Goal: Information Seeking & Learning: Find specific fact

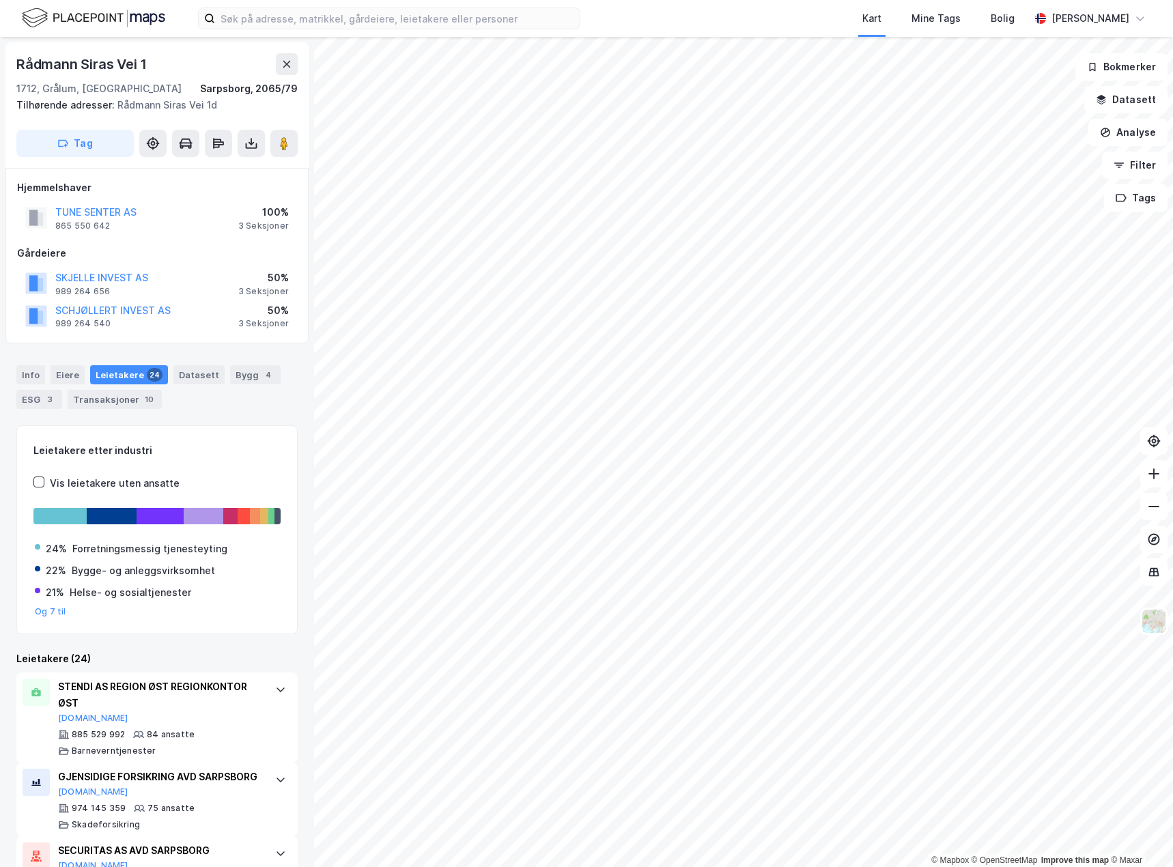
click at [328, 32] on div "Kart Mine Tags Bolig [PERSON_NAME]" at bounding box center [586, 18] width 1173 height 37
click at [326, 23] on input at bounding box center [397, 18] width 365 height 20
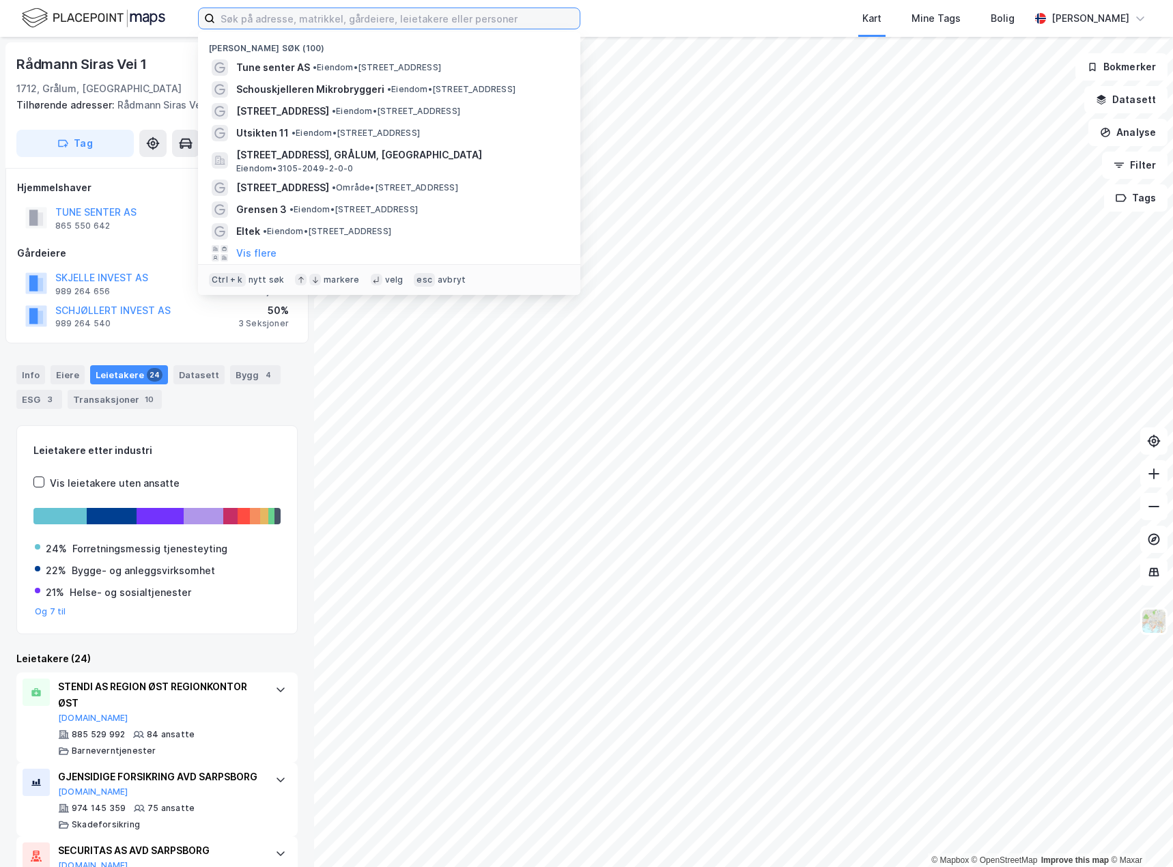
paste input "[STREET_ADDRESS] GRÅLUM"
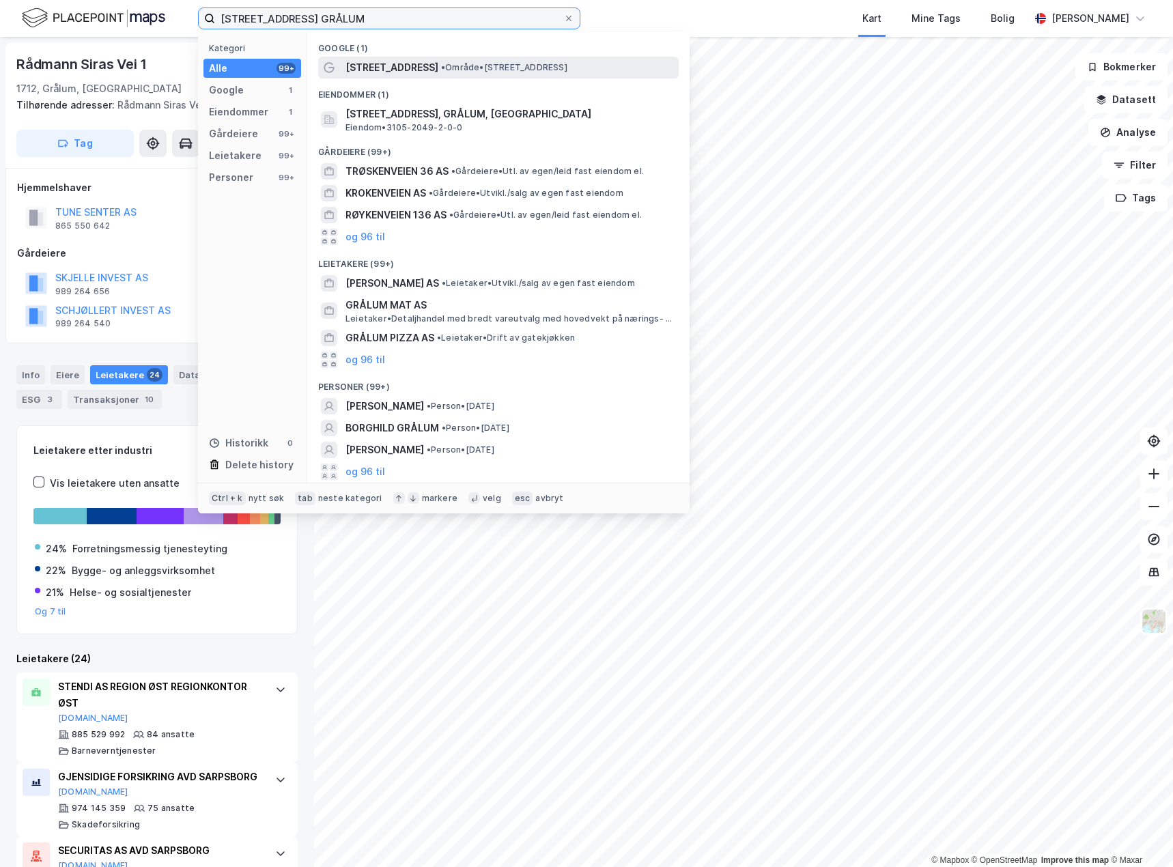
type input "[STREET_ADDRESS] GRÅLUM"
click at [441, 64] on span "•" at bounding box center [443, 67] width 4 height 10
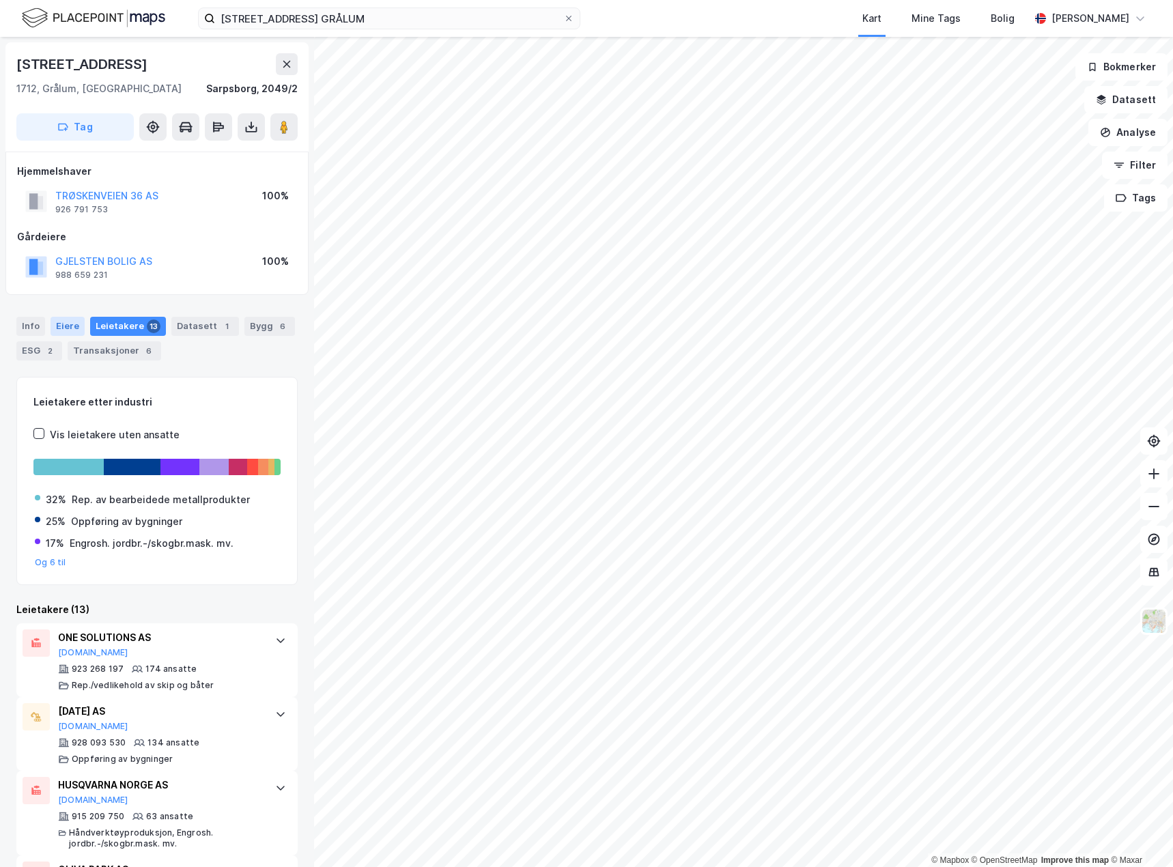
click at [57, 326] on div "Eiere" at bounding box center [68, 326] width 34 height 19
